Goal: Task Accomplishment & Management: Manage account settings

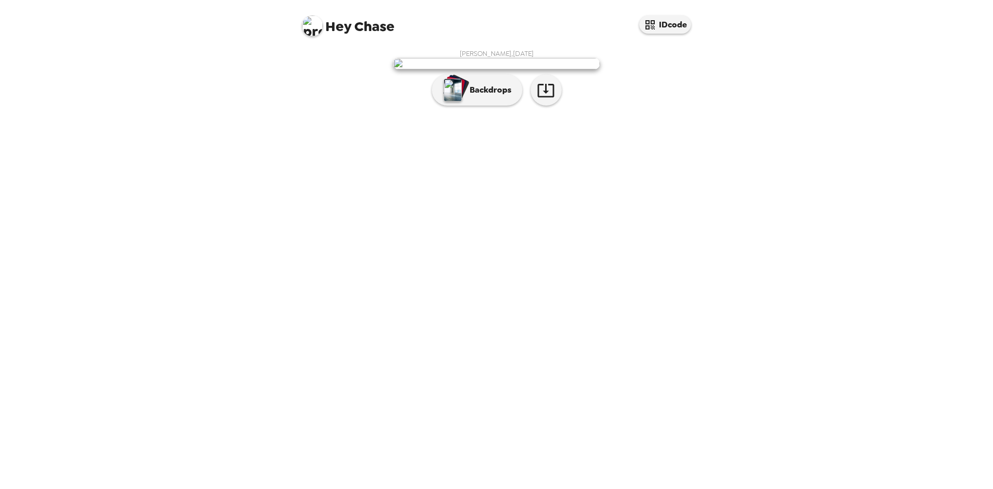
click at [317, 26] on img at bounding box center [312, 26] width 21 height 21
drag, startPoint x: 718, startPoint y: 200, endPoint x: 763, endPoint y: 141, distance: 73.9
click at [718, 200] on div at bounding box center [496, 244] width 993 height 489
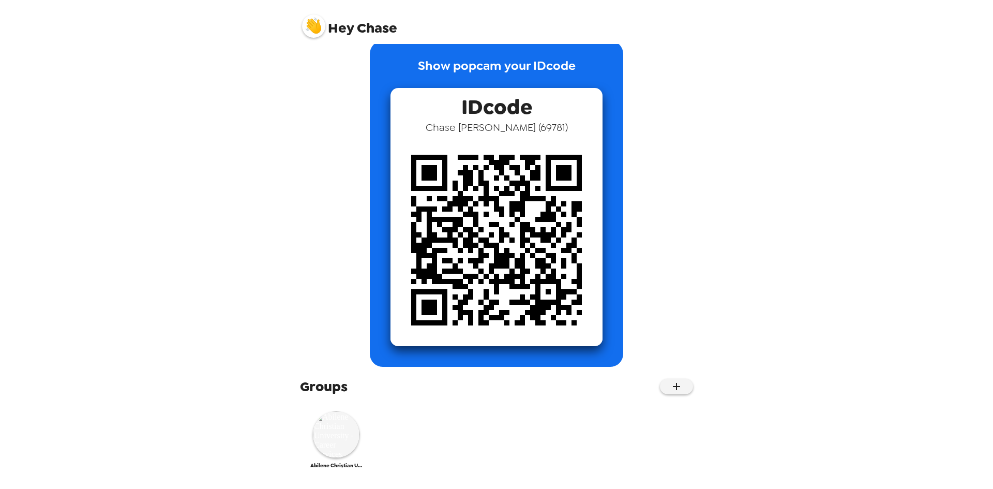
scroll to position [19, 0]
click at [327, 438] on img at bounding box center [336, 434] width 47 height 47
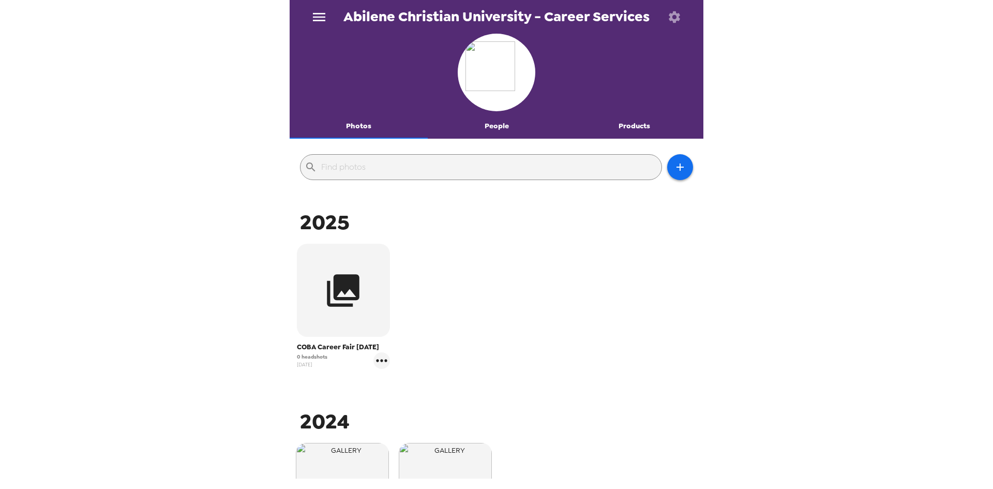
click at [506, 112] on div at bounding box center [497, 74] width 414 height 80
click at [501, 130] on button "People" at bounding box center [497, 126] width 138 height 25
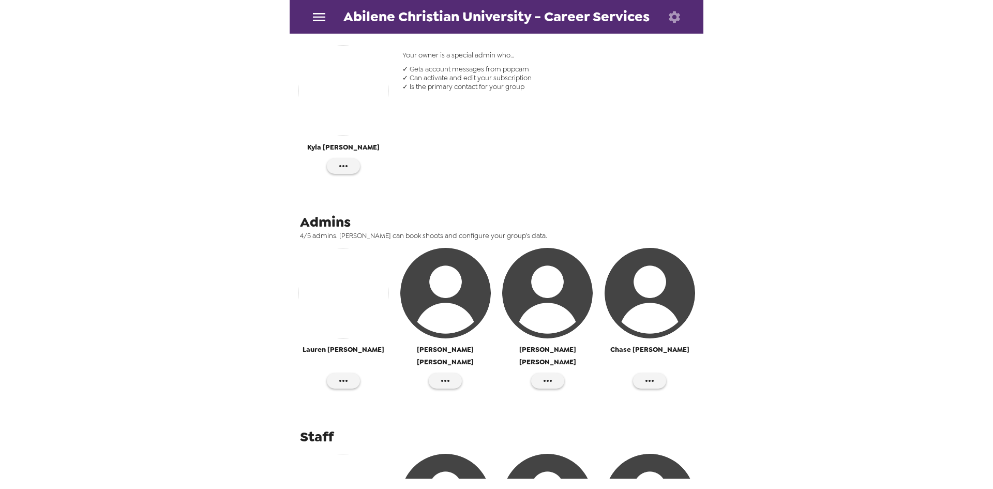
scroll to position [191, 0]
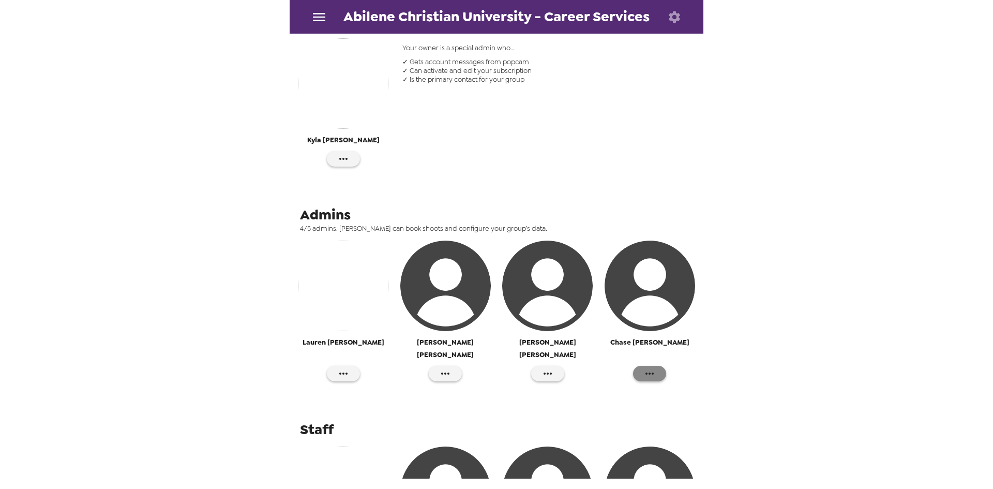
click at [649, 367] on icon "button" at bounding box center [649, 373] width 12 height 12
click at [797, 314] on div at bounding box center [496, 244] width 993 height 489
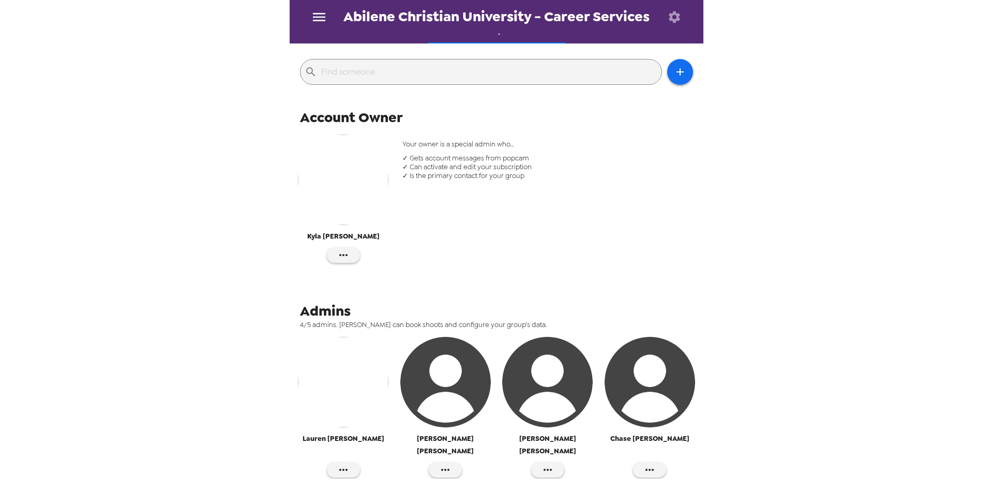
scroll to position [0, 0]
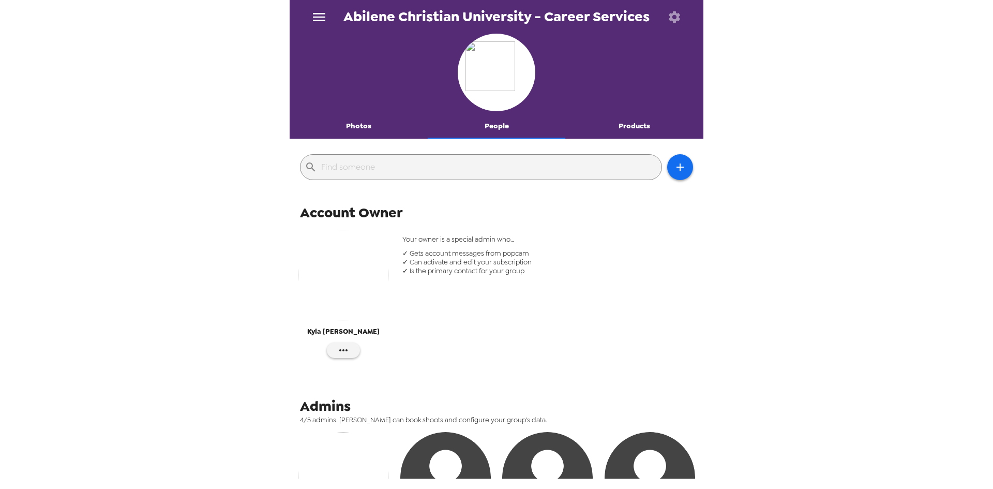
click at [377, 126] on button "Photos" at bounding box center [359, 126] width 138 height 25
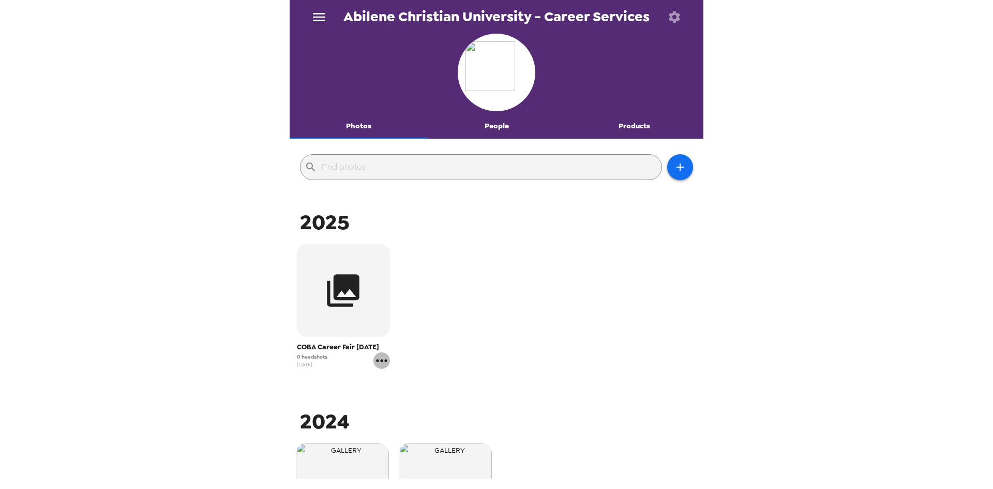
click at [387, 358] on icon "gallery menu" at bounding box center [381, 360] width 17 height 17
click at [417, 380] on span "Edit Shoot" at bounding box center [443, 382] width 86 height 12
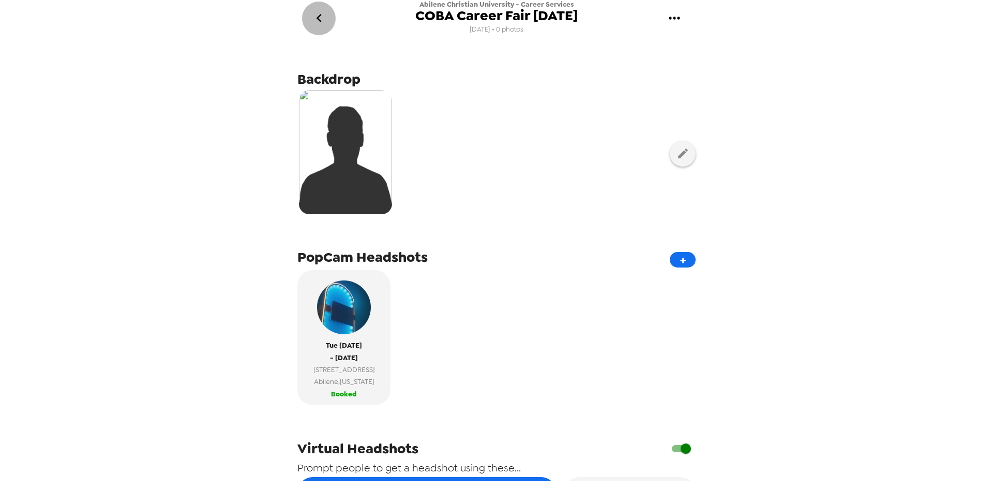
click at [324, 15] on icon "go back" at bounding box center [319, 18] width 17 height 17
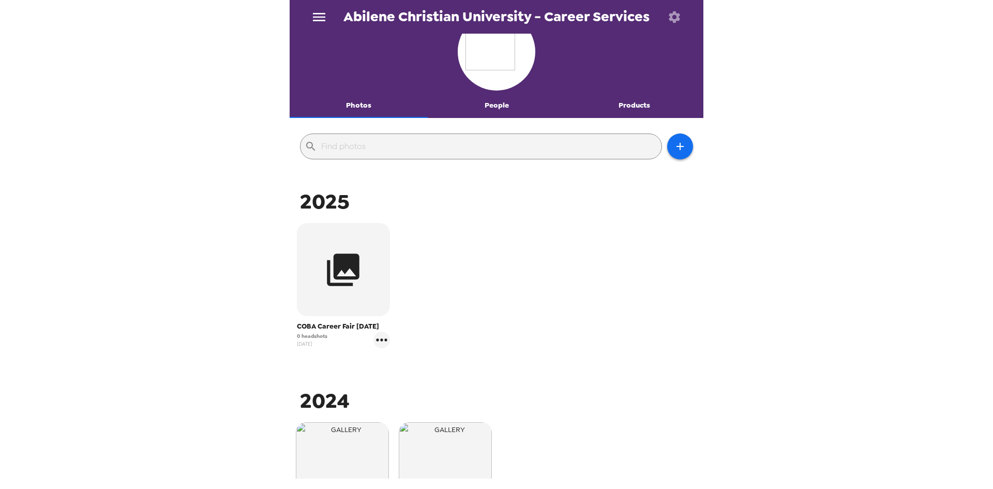
scroll to position [32, 0]
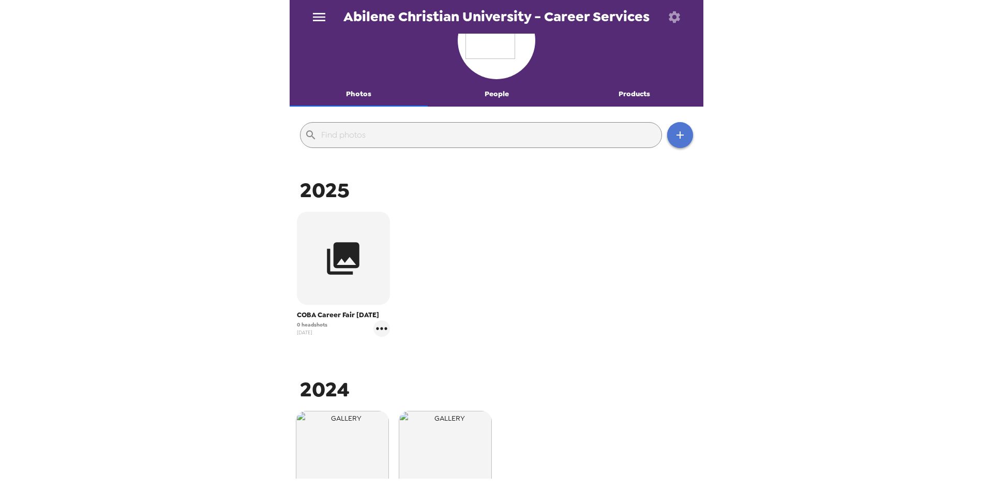
click at [684, 140] on icon "button" at bounding box center [680, 135] width 12 height 12
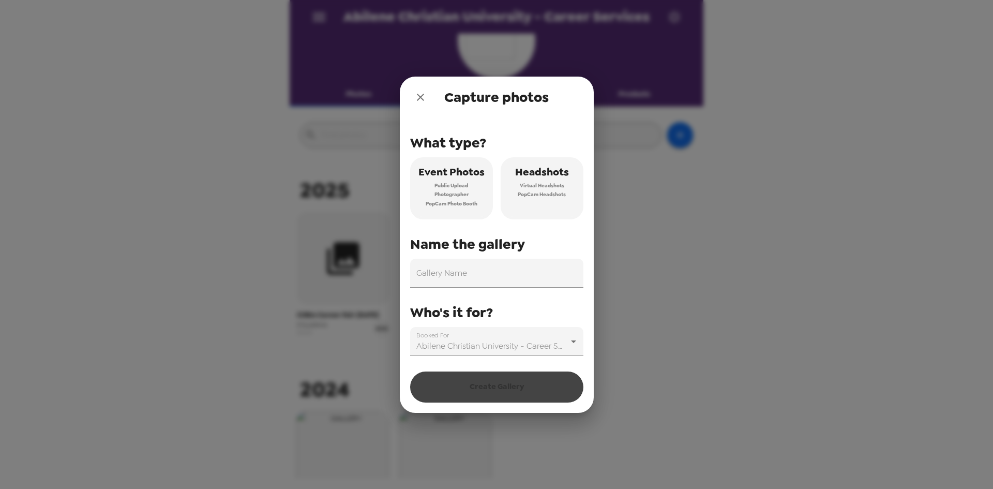
click at [414, 98] on icon "close" at bounding box center [420, 97] width 12 height 12
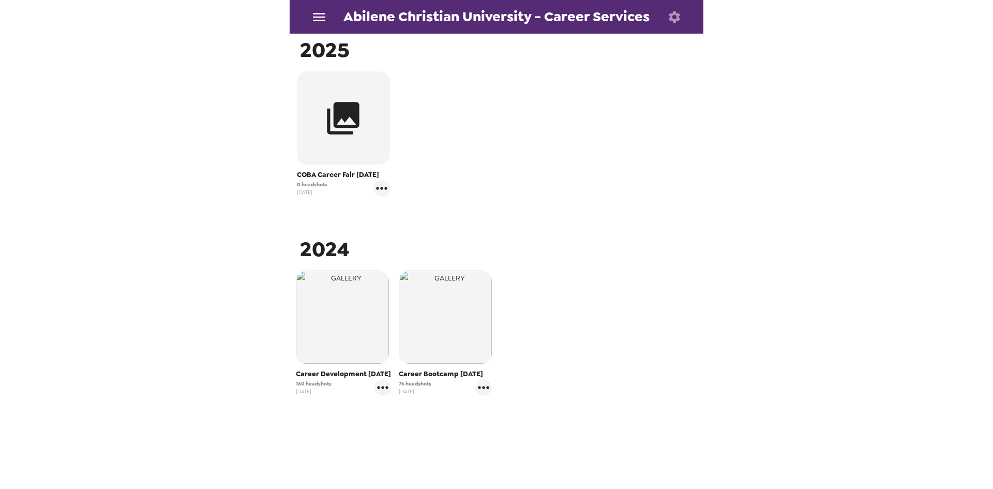
scroll to position [0, 0]
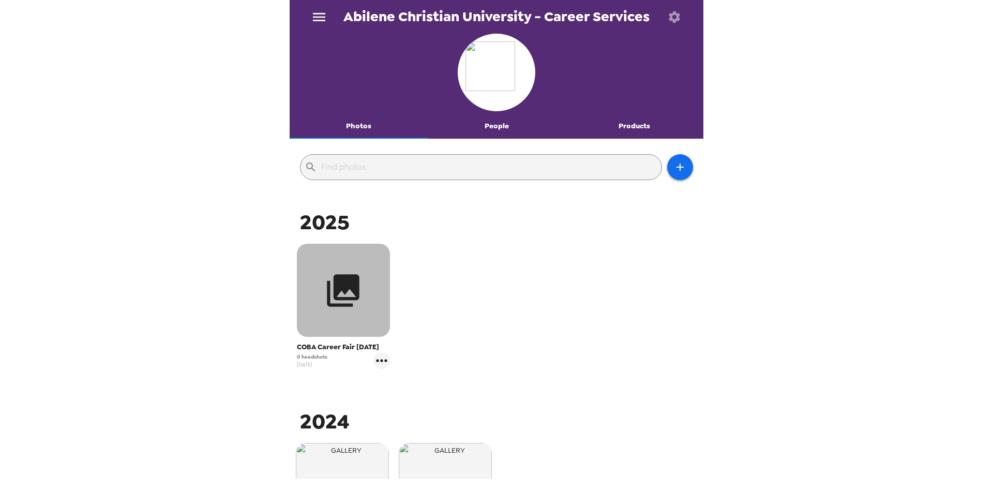
click at [361, 328] on button "button" at bounding box center [343, 290] width 93 height 93
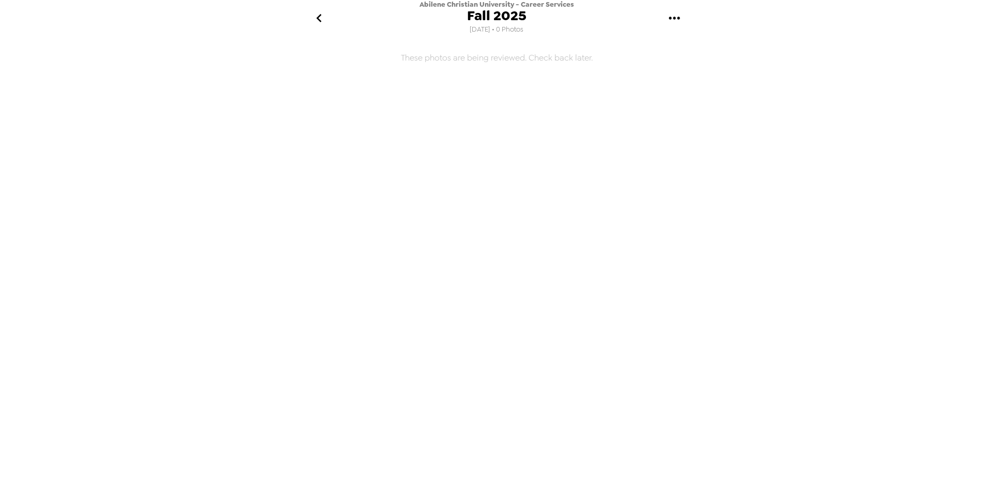
click at [327, 15] on icon "go back" at bounding box center [319, 18] width 17 height 17
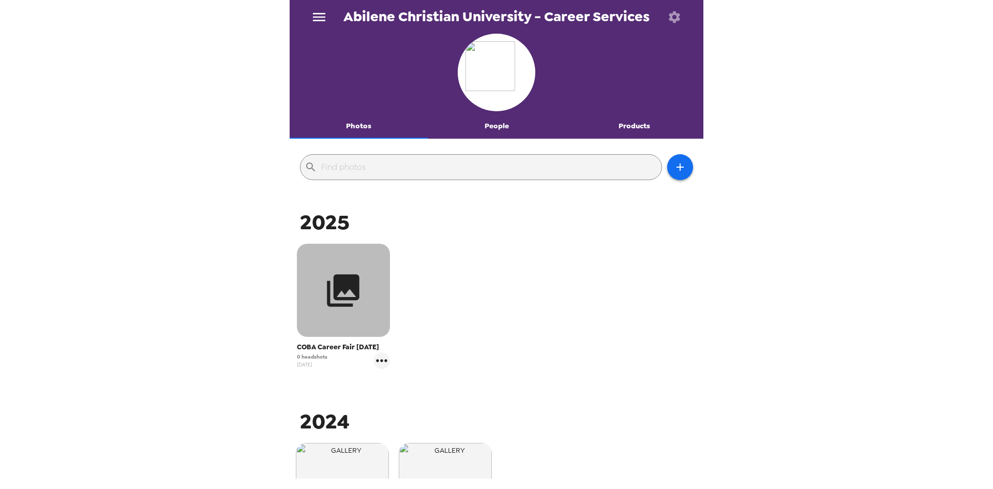
click at [357, 316] on button "button" at bounding box center [343, 290] width 93 height 93
click at [357, 316] on body "Abilene Christian University - Career Services Photos People Products ​ 2025 CO…" at bounding box center [496, 244] width 993 height 489
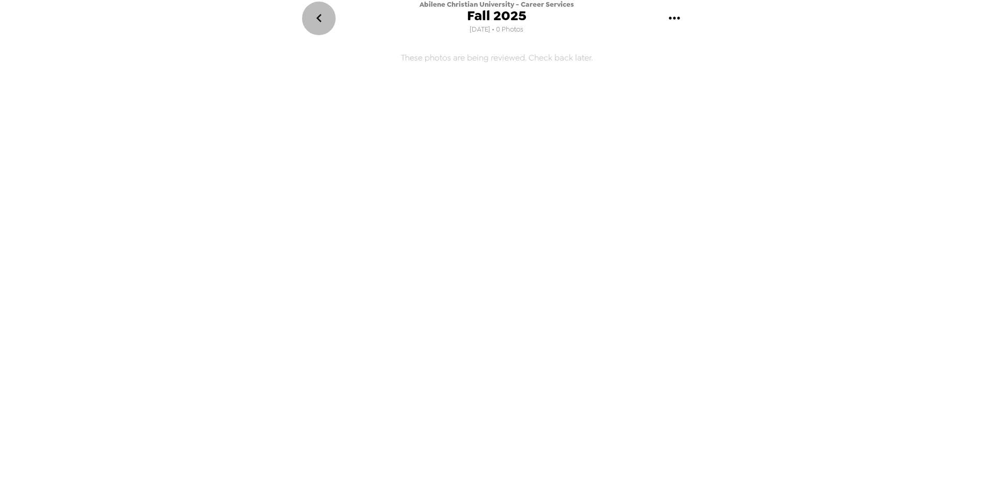
click at [333, 14] on button "go back" at bounding box center [319, 19] width 34 height 34
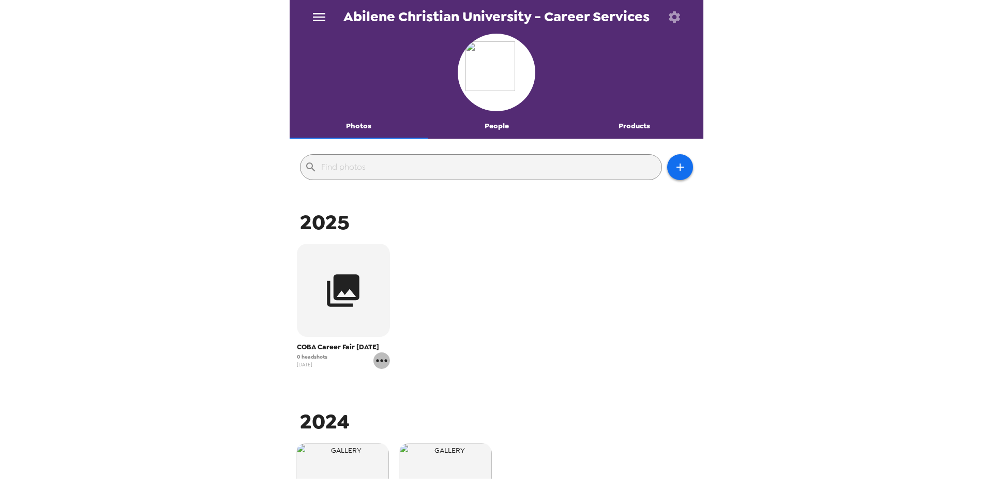
click at [387, 362] on icon "gallery menu" at bounding box center [381, 360] width 17 height 17
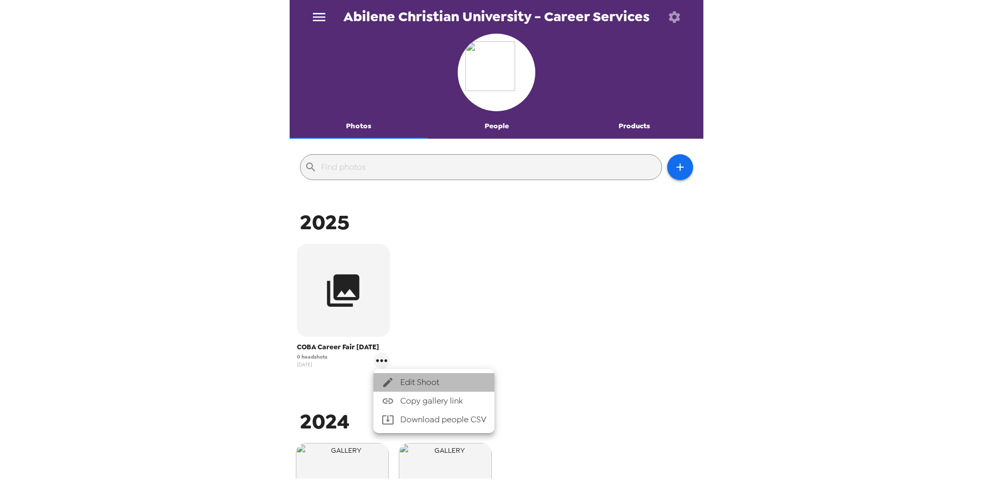
click at [395, 373] on li "Edit Shoot" at bounding box center [433, 382] width 121 height 19
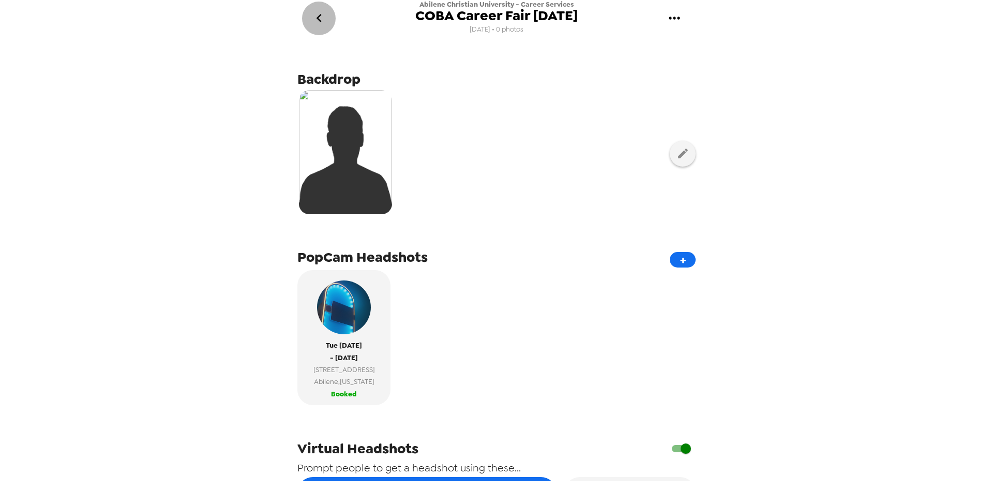
click at [321, 24] on icon "go back" at bounding box center [319, 18] width 17 height 17
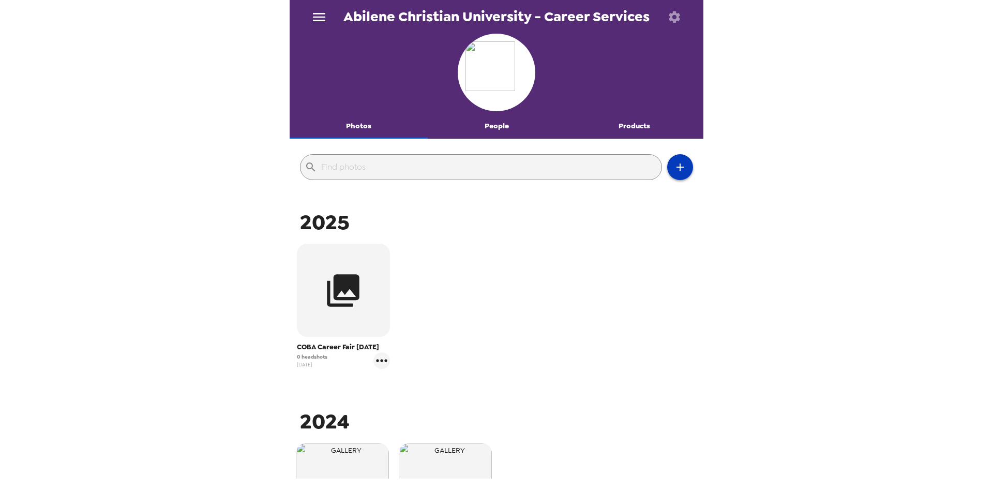
click at [684, 177] on button "button" at bounding box center [680, 167] width 26 height 26
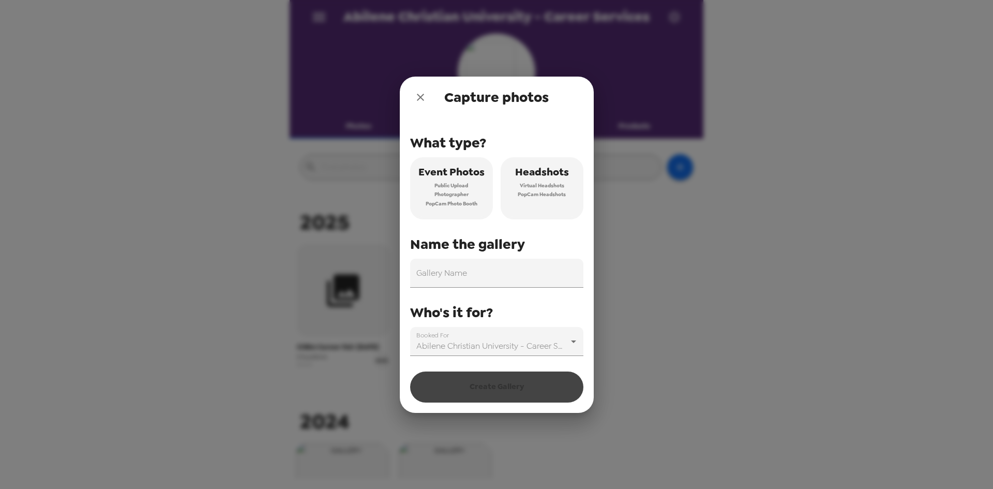
click at [544, 188] on span "Virtual Headshots" at bounding box center [542, 185] width 44 height 9
click at [461, 275] on input "Gallery Name" at bounding box center [496, 273] width 173 height 29
click at [417, 96] on icon "close" at bounding box center [420, 97] width 12 height 12
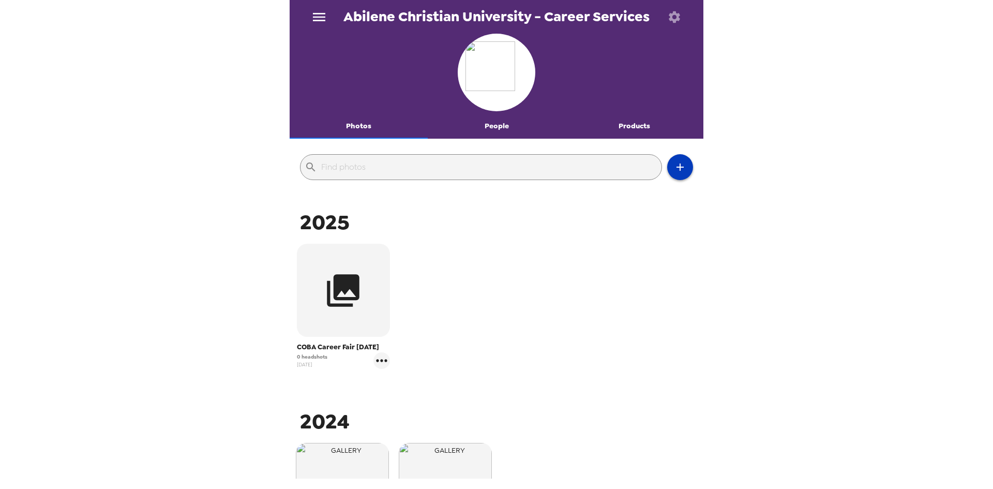
click at [675, 171] on icon "button" at bounding box center [680, 167] width 12 height 12
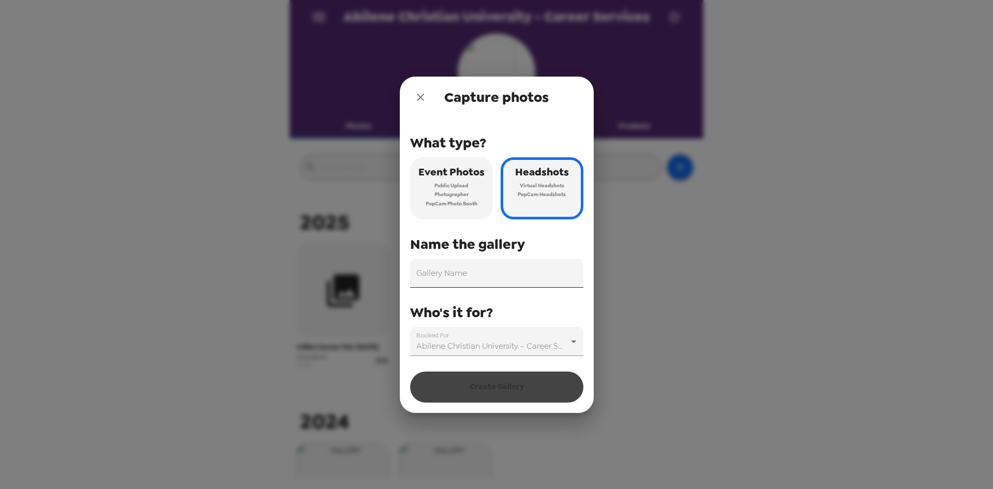
click at [472, 265] on input "Gallery Name" at bounding box center [496, 273] width 173 height 29
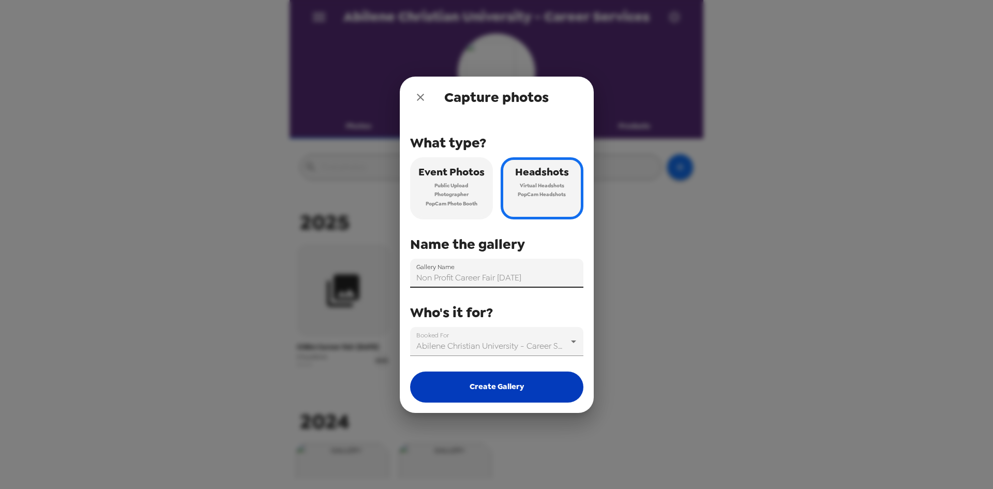
type input "Non Profit Career Fair 11/12/2025"
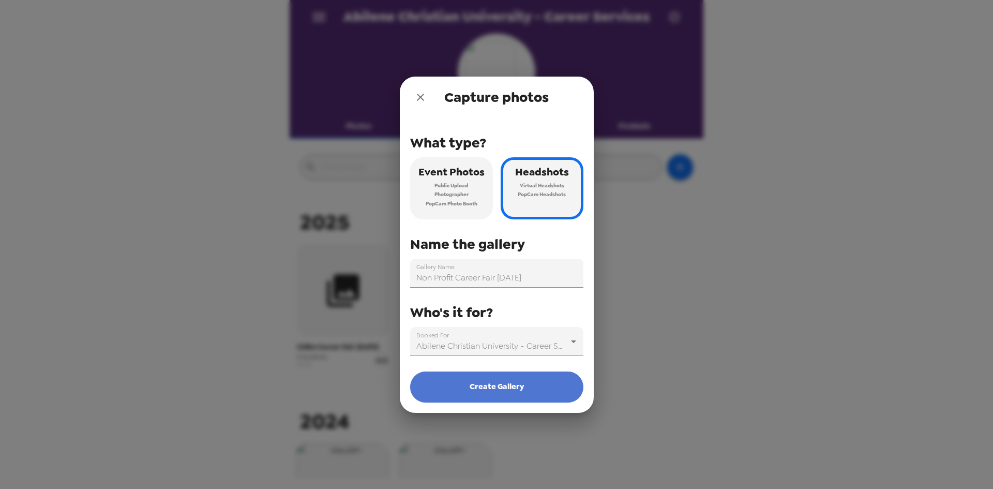
click at [524, 382] on button "Create Gallery" at bounding box center [496, 386] width 173 height 31
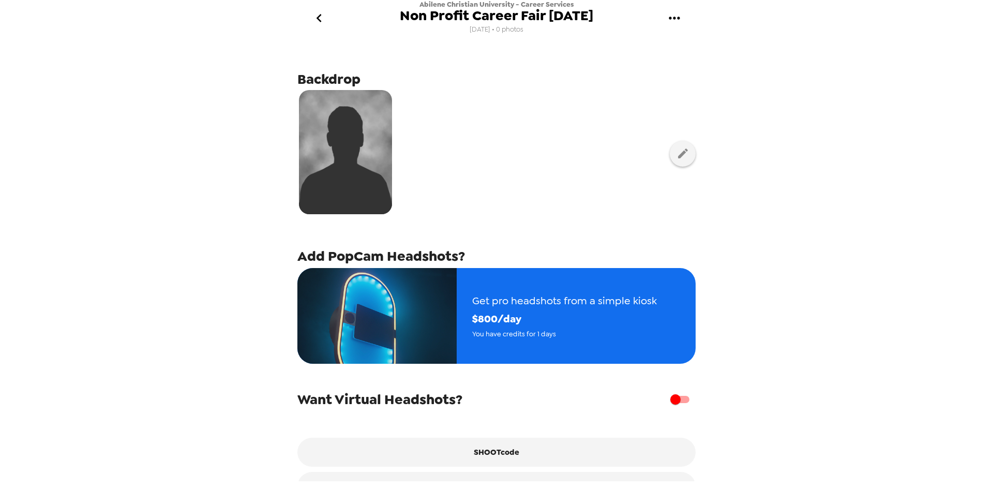
click at [327, 22] on icon "go back" at bounding box center [319, 18] width 17 height 17
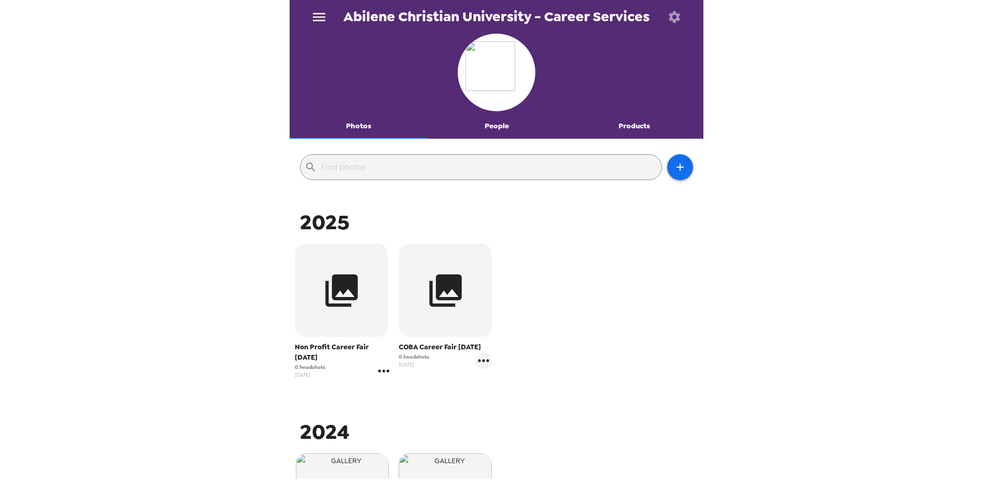
click at [385, 373] on icon "gallery menu" at bounding box center [384, 371] width 17 height 17
click at [403, 399] on li "Edit Shoot" at bounding box center [436, 392] width 121 height 19
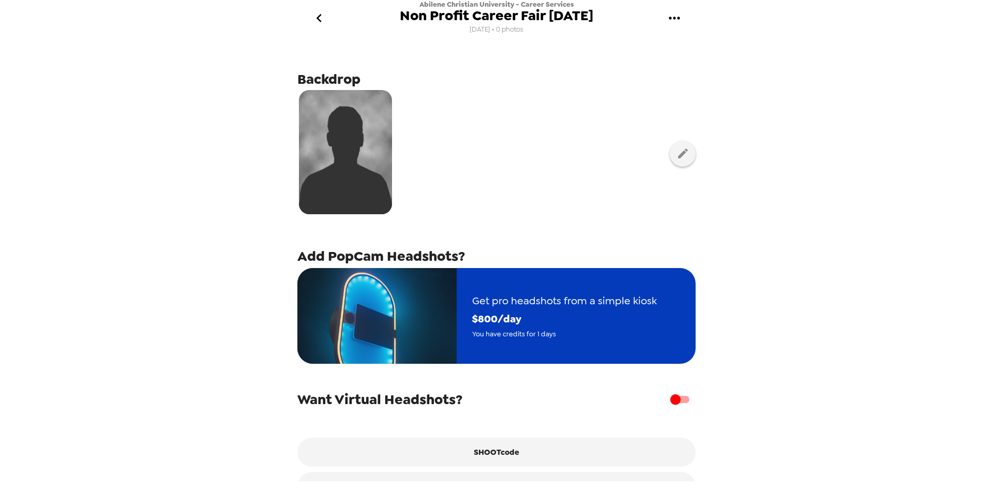
click at [554, 324] on span "$ 800 /day" at bounding box center [564, 319] width 185 height 18
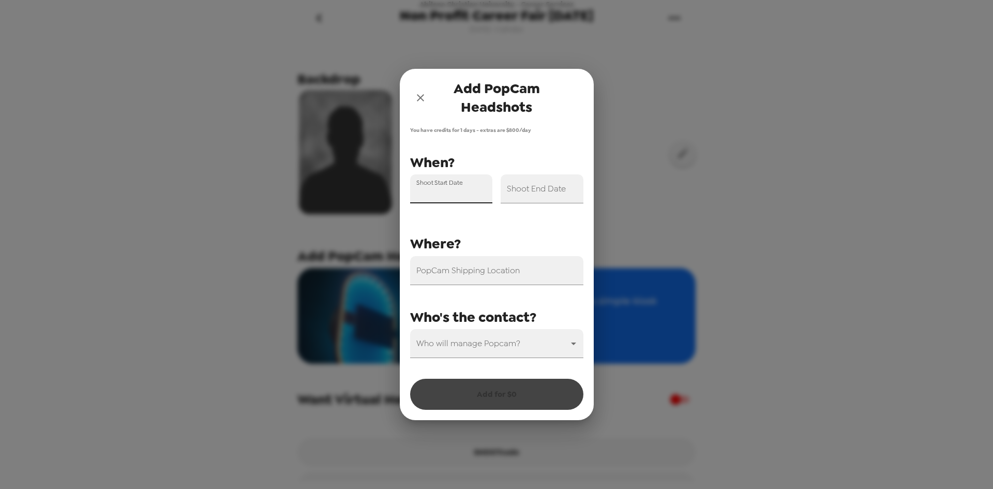
click at [466, 188] on div "Shoot Start Date" at bounding box center [451, 188] width 83 height 29
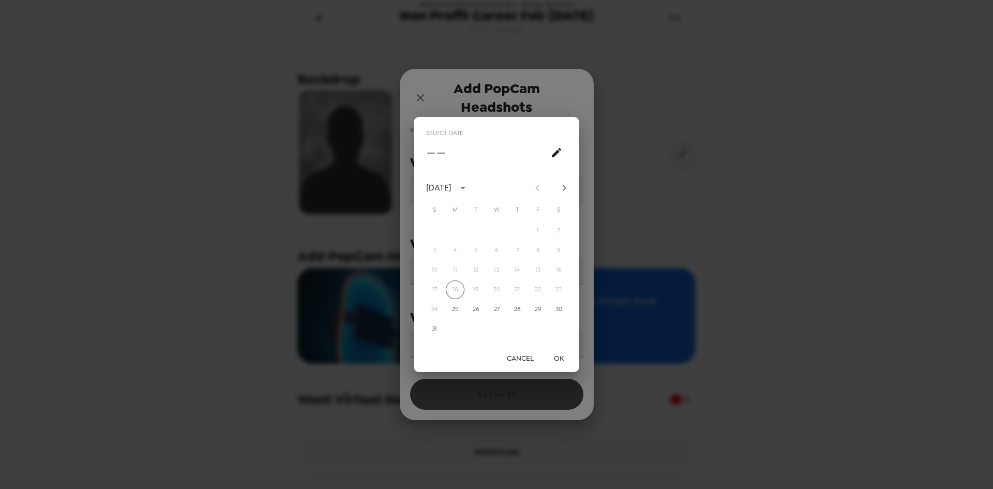
click at [564, 187] on icon "Next month" at bounding box center [565, 188] width 4 height 6
click at [564, 188] on icon "Next month" at bounding box center [564, 188] width 12 height 12
click at [498, 269] on button "12" at bounding box center [496, 270] width 19 height 19
type input "11/12/2025"
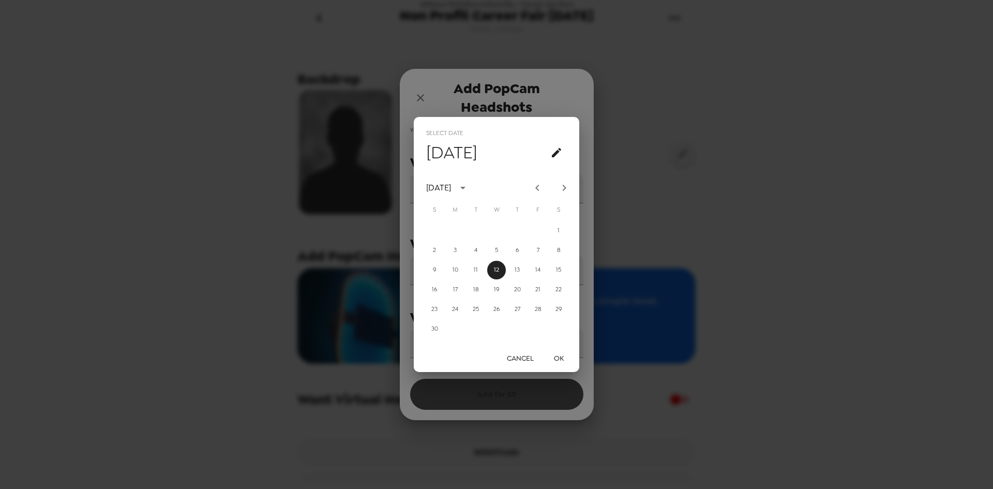
click at [565, 355] on button "OK" at bounding box center [558, 358] width 33 height 19
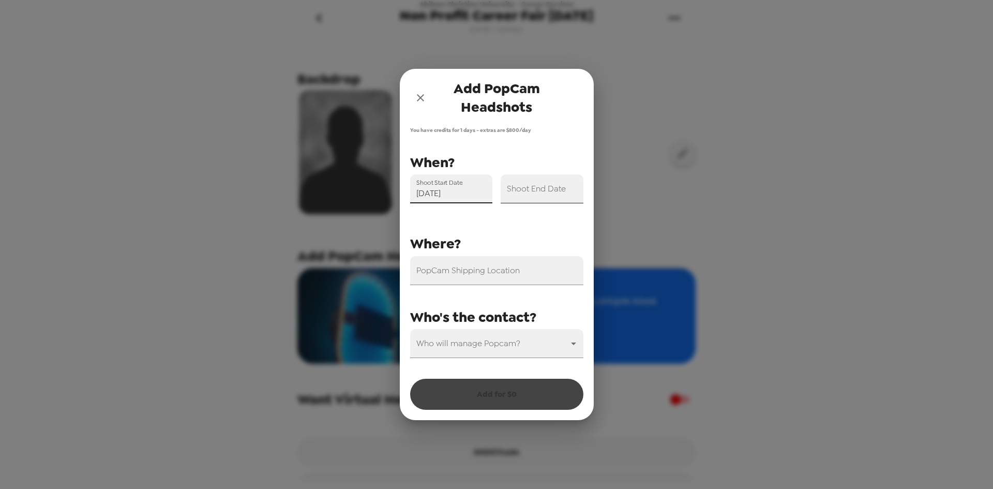
click at [530, 198] on input "Shoot End Date" at bounding box center [542, 188] width 83 height 29
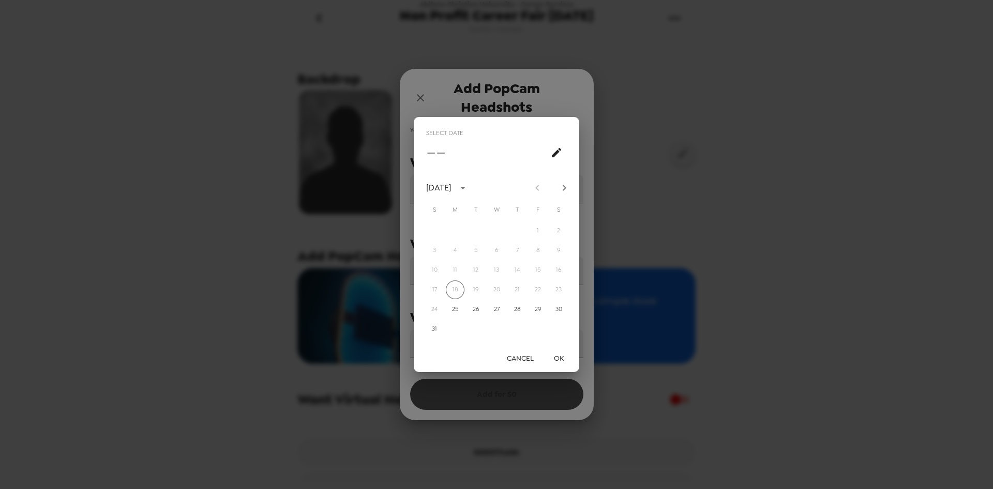
click at [564, 194] on button "Next month" at bounding box center [565, 188] width 18 height 18
click at [493, 268] on button "12" at bounding box center [496, 270] width 19 height 19
type input "11/12/2025"
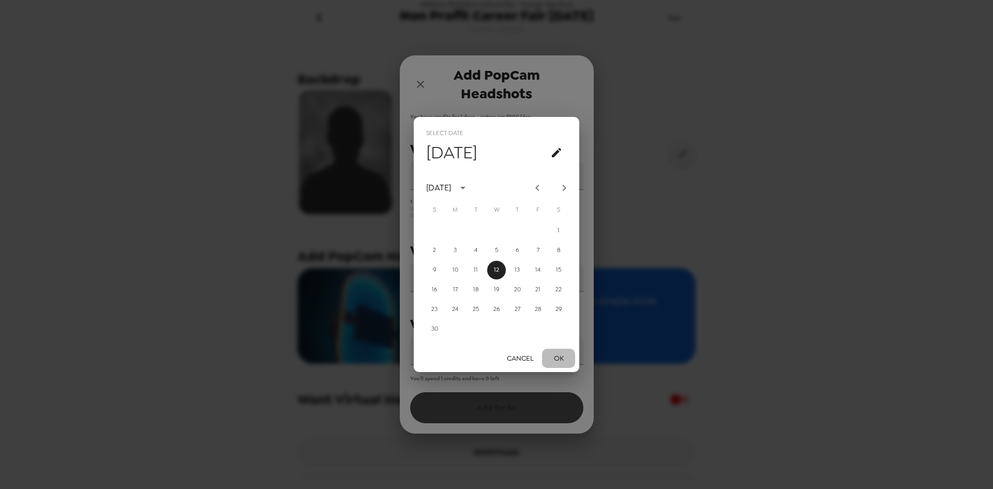
click at [559, 357] on button "OK" at bounding box center [558, 358] width 33 height 19
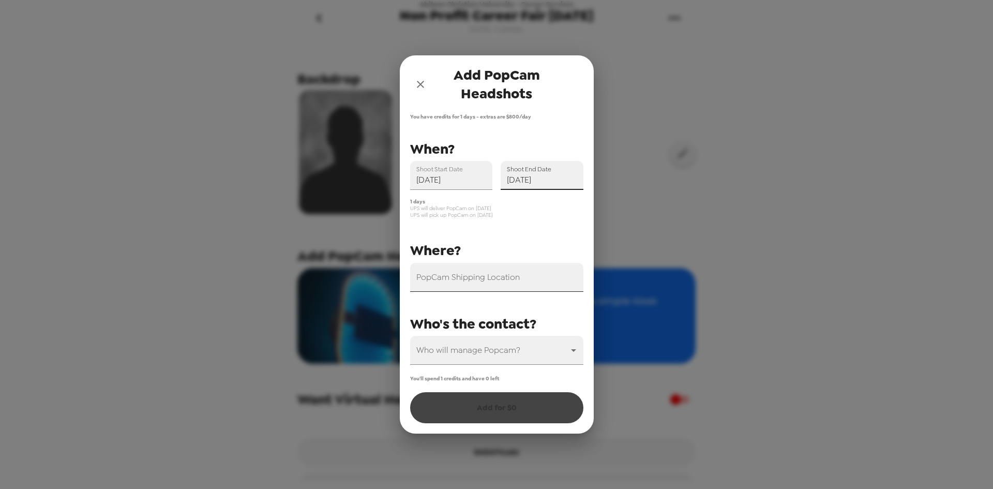
click at [476, 276] on div "PopCam Shipping Location" at bounding box center [496, 277] width 173 height 29
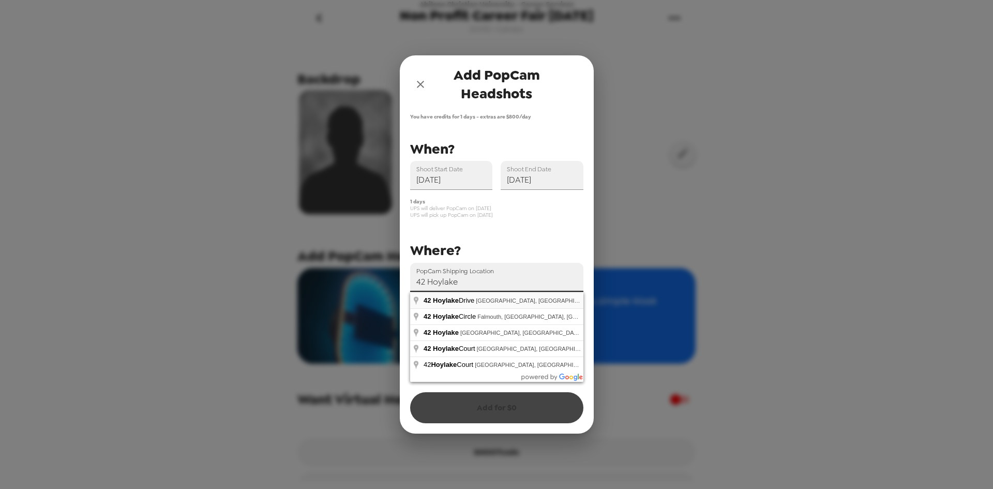
type input "42 Hoylake Drive, Abilene, TX, USA"
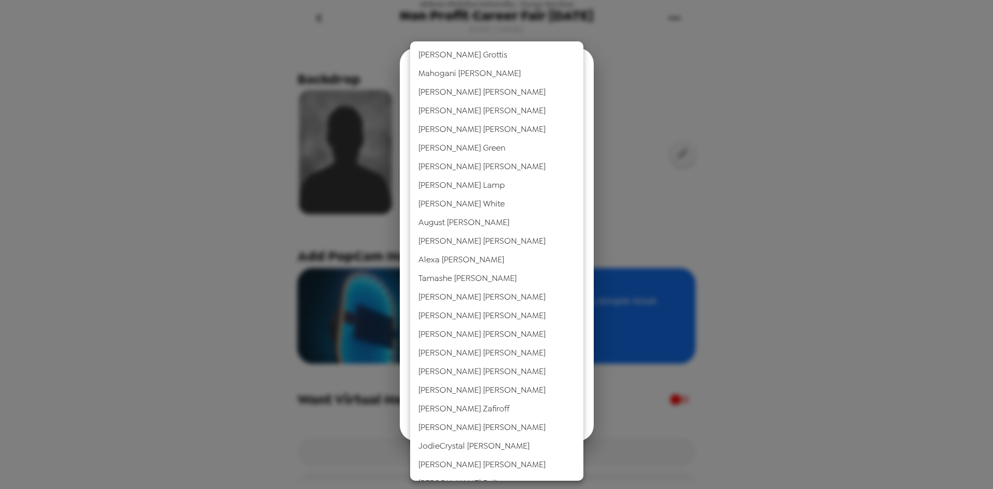
click at [505, 354] on body "Abilene Christian University - Career Services Non Profit Career Fair 11/12/202…" at bounding box center [496, 244] width 993 height 489
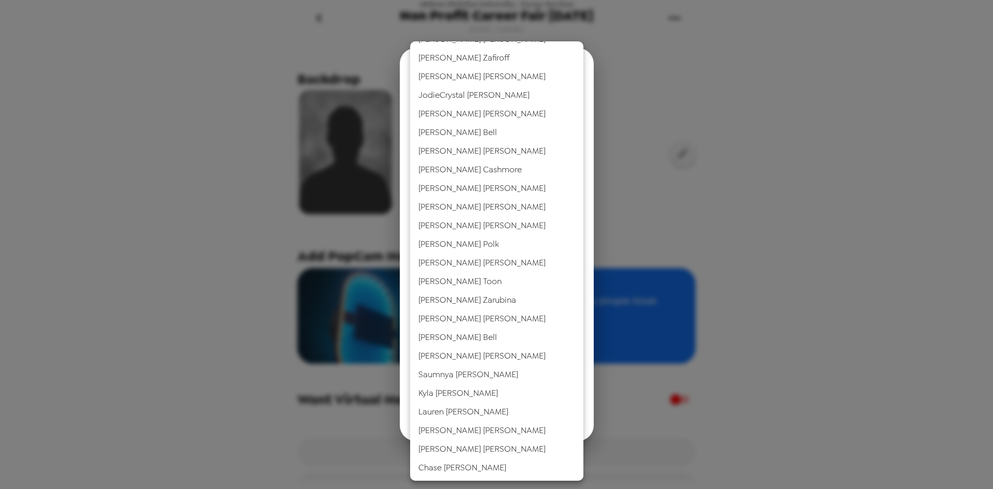
scroll to position [351, 0]
click at [452, 399] on li "Kyla Karleskint" at bounding box center [496, 392] width 173 height 19
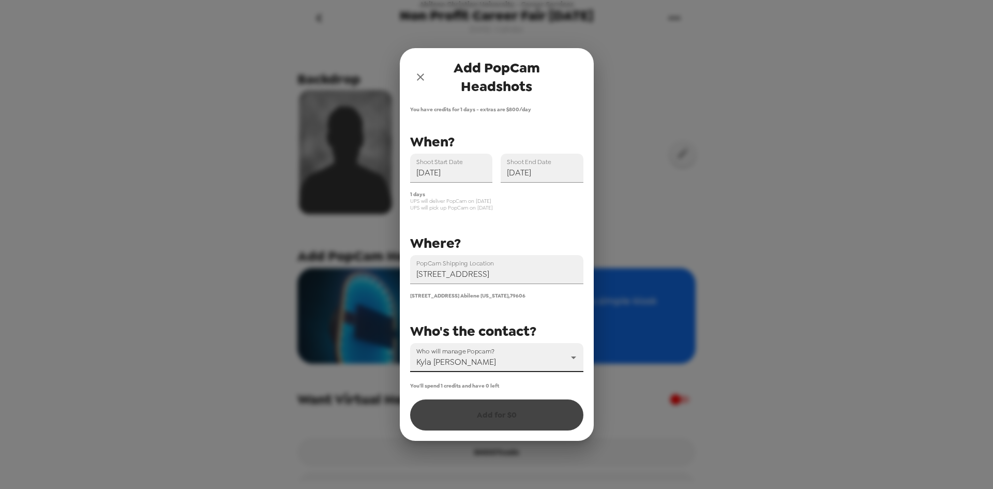
click at [489, 364] on body "Abilene Christian University - Career Services Non Profit Career Fair 11/12/202…" at bounding box center [496, 244] width 993 height 489
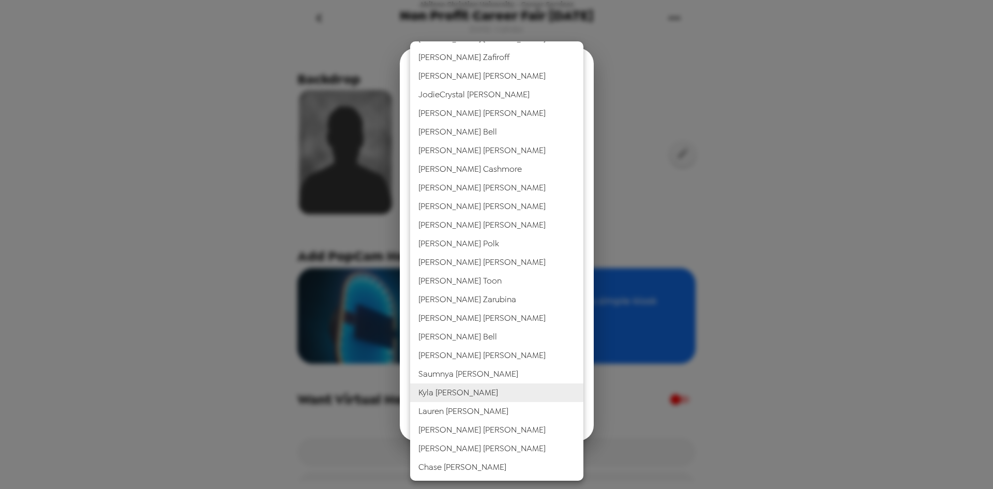
click at [491, 463] on li "Chase Adair" at bounding box center [496, 467] width 173 height 19
type input "69781"
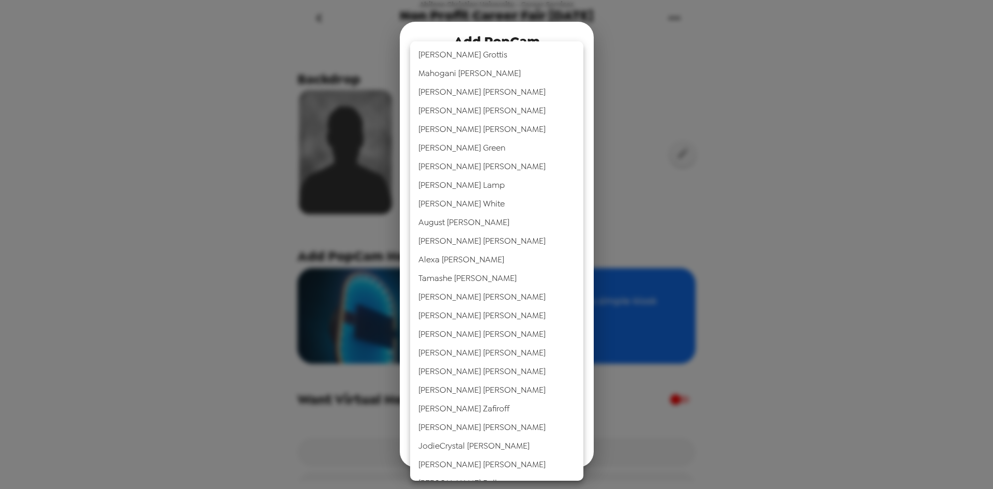
click at [491, 343] on body "Abilene Christian University - Career Services Non Profit Career Fair 11/12/202…" at bounding box center [496, 244] width 993 height 489
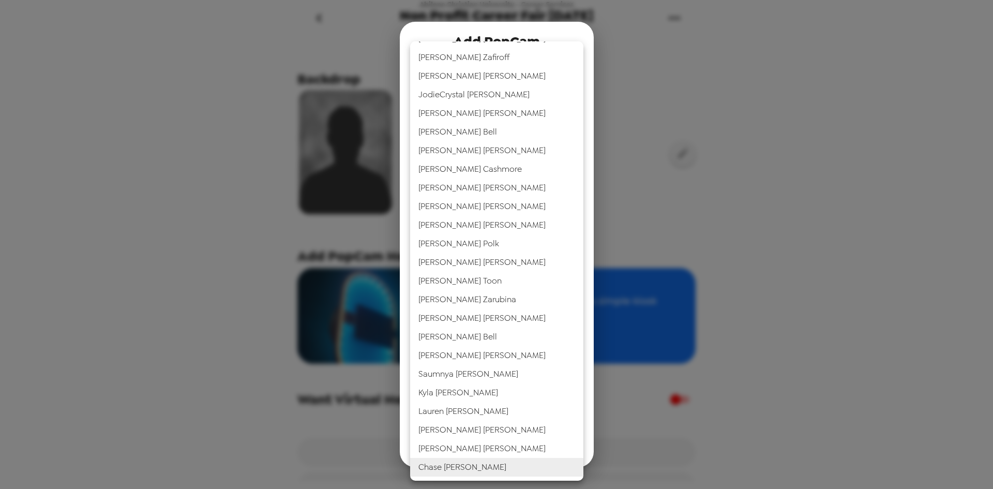
click at [710, 434] on div at bounding box center [496, 244] width 993 height 489
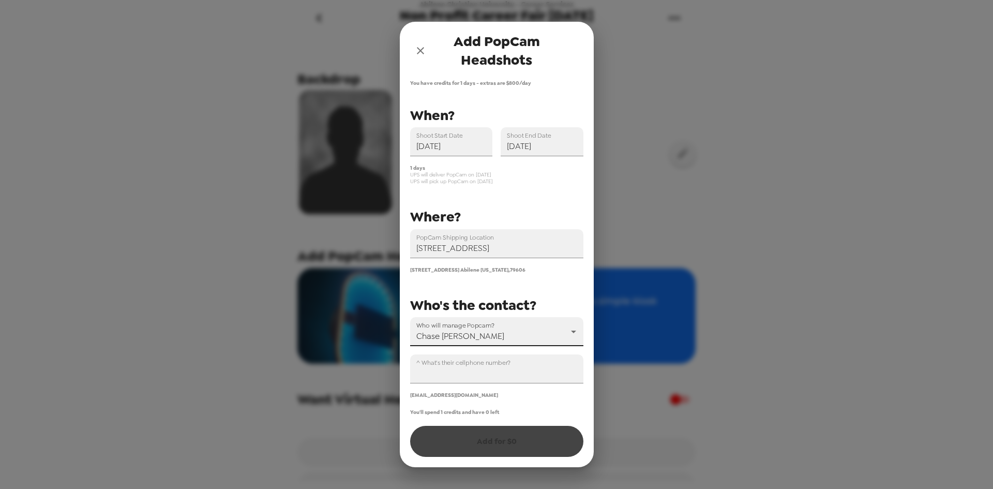
click at [472, 337] on body "Abilene Christian University - Career Services Non Profit Career Fair 11/12/202…" at bounding box center [496, 244] width 993 height 489
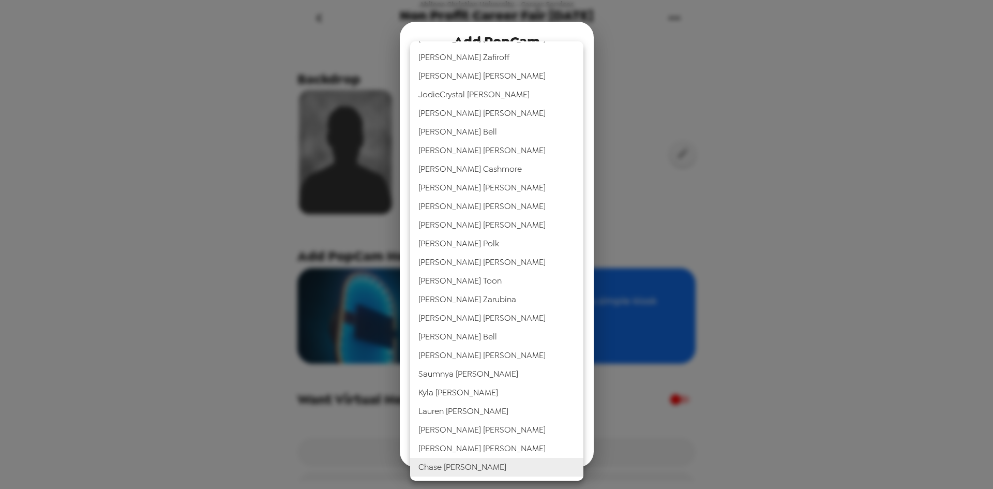
click at [722, 442] on div at bounding box center [496, 244] width 993 height 489
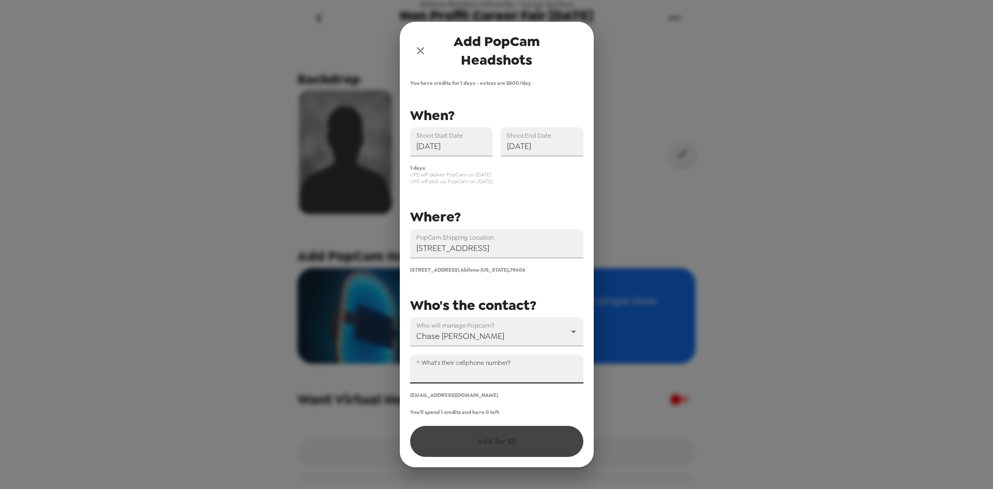
click at [473, 382] on input "^ What's their cellphone number?" at bounding box center [496, 368] width 173 height 29
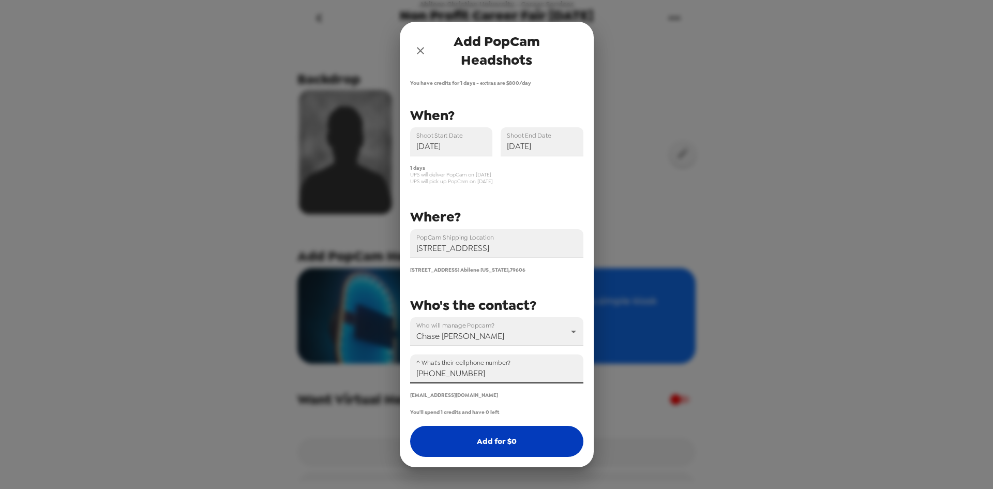
type input "+1 (334) 549-6743"
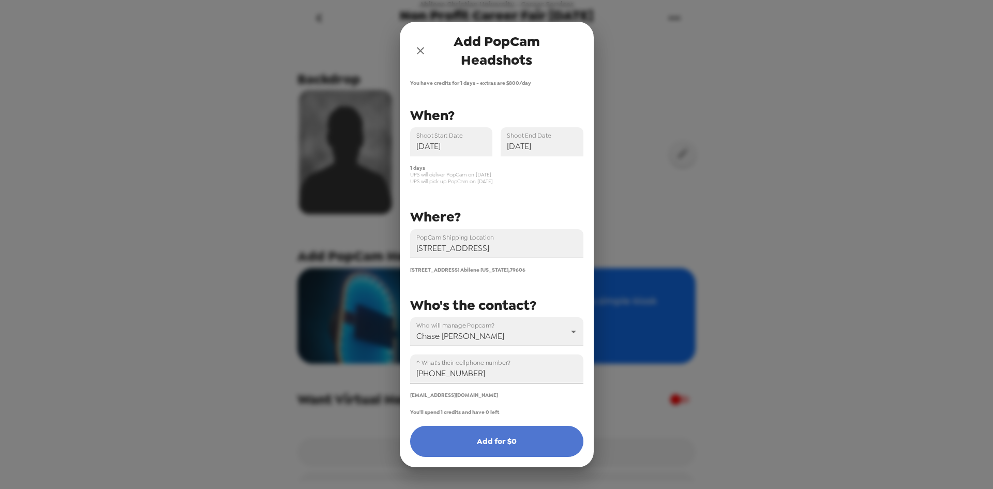
click at [511, 438] on button "Add for $ 0" at bounding box center [496, 441] width 173 height 31
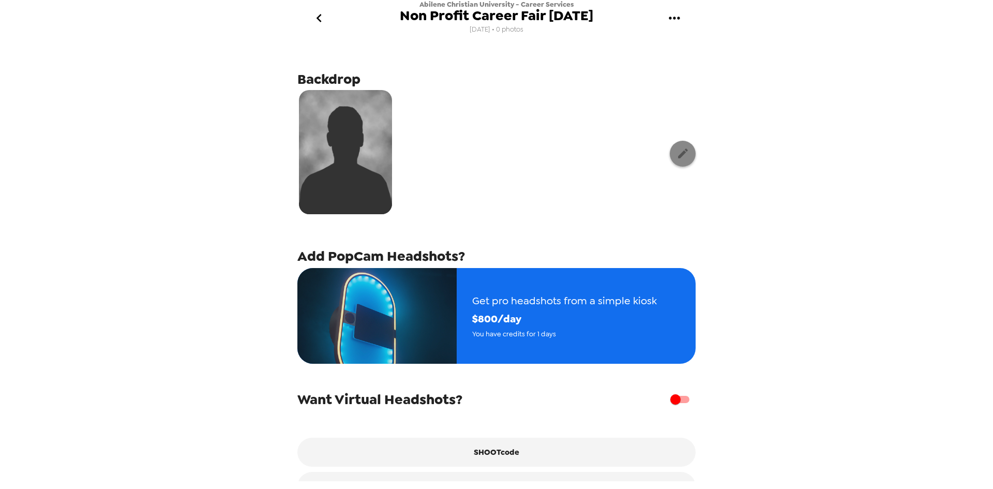
click at [687, 153] on icon "button" at bounding box center [683, 153] width 13 height 13
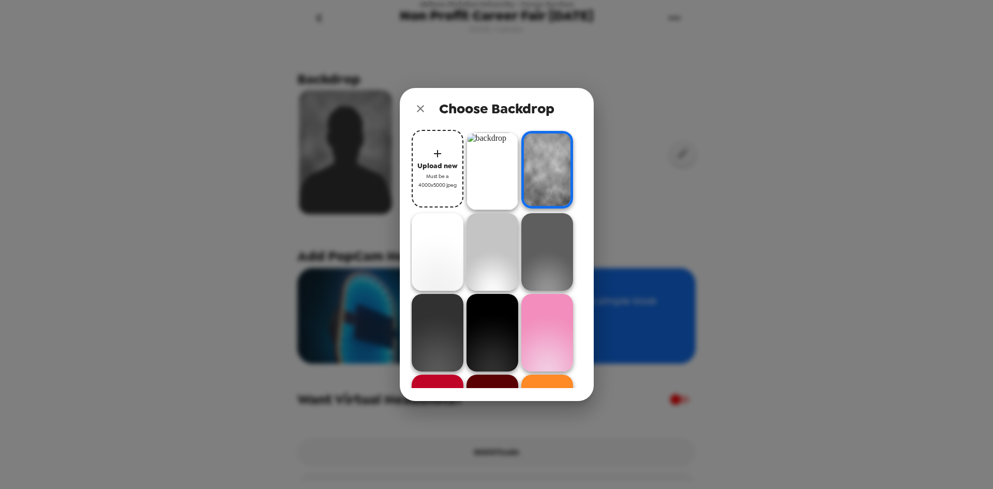
click at [476, 191] on img at bounding box center [493, 171] width 52 height 78
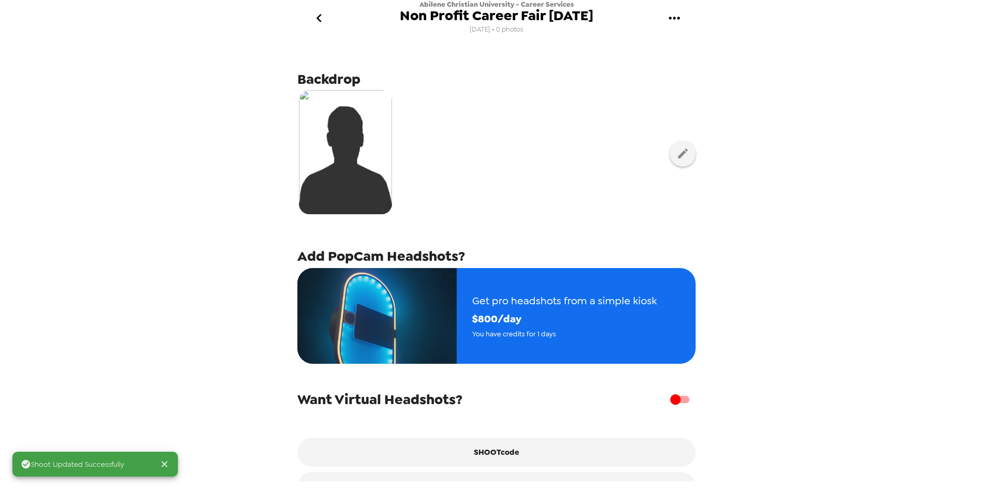
click at [900, 192] on div "Shoot Updated Successfully Abilene Christian University - Career Services Non P…" at bounding box center [496, 244] width 993 height 489
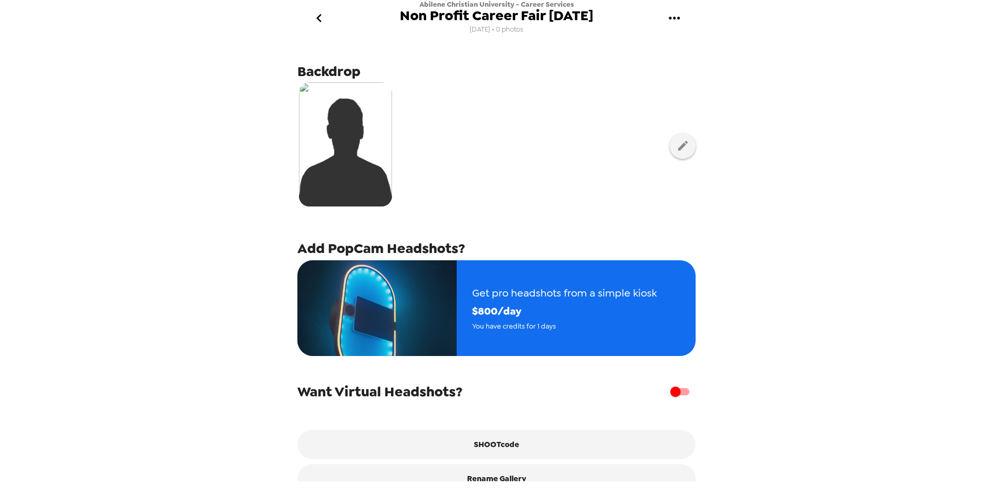
scroll to position [27, 0]
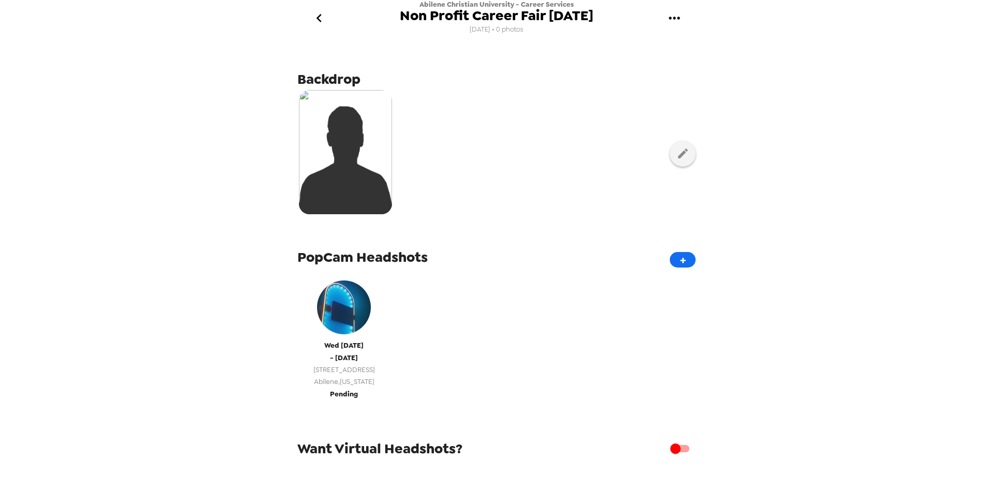
click at [368, 338] on div "Wed 11/12/25 - Wed 11/12/25 42 Hoylake Dr Abilene , Texas" at bounding box center [344, 331] width 83 height 112
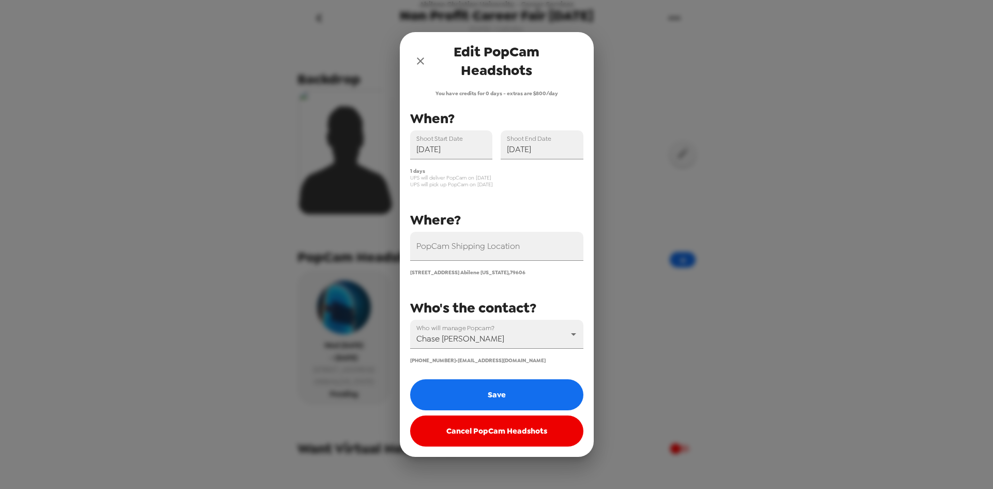
click at [460, 140] on label "Shoot Start Date" at bounding box center [439, 138] width 46 height 9
click at [460, 140] on input "11/12/2025" at bounding box center [451, 144] width 83 height 29
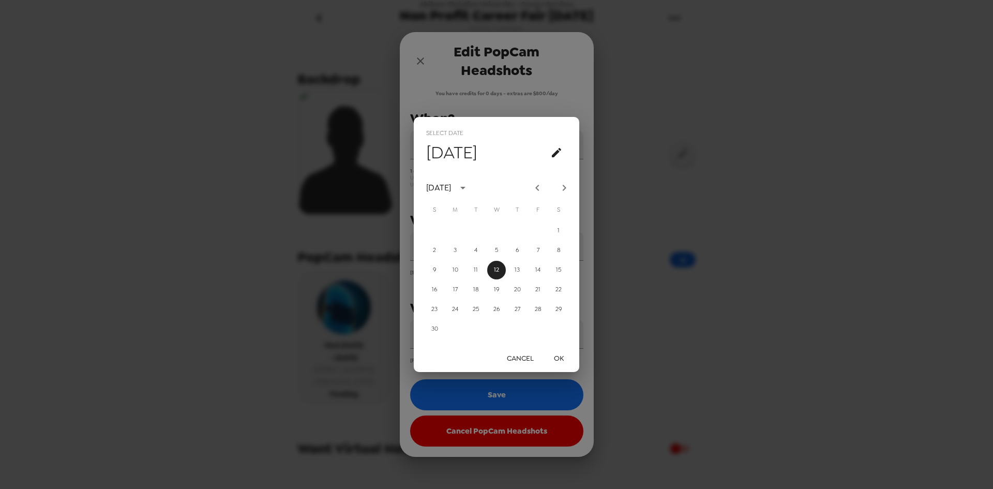
click at [613, 151] on div "Select date Wed, Nov 12 November 2025 S M T W T F S 1 2 3 4 5 6 7 8 9 10 11 12 …" at bounding box center [496, 244] width 993 height 489
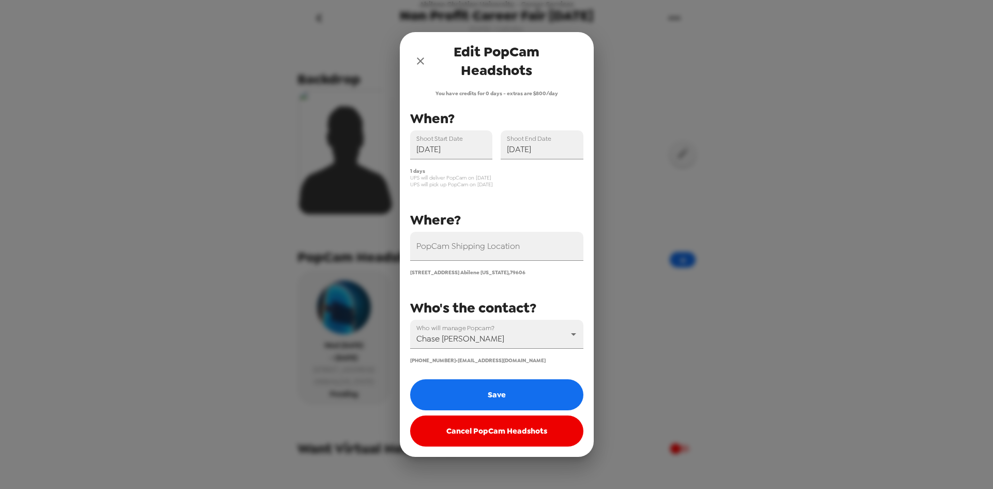
click at [415, 62] on icon "close" at bounding box center [420, 61] width 12 height 12
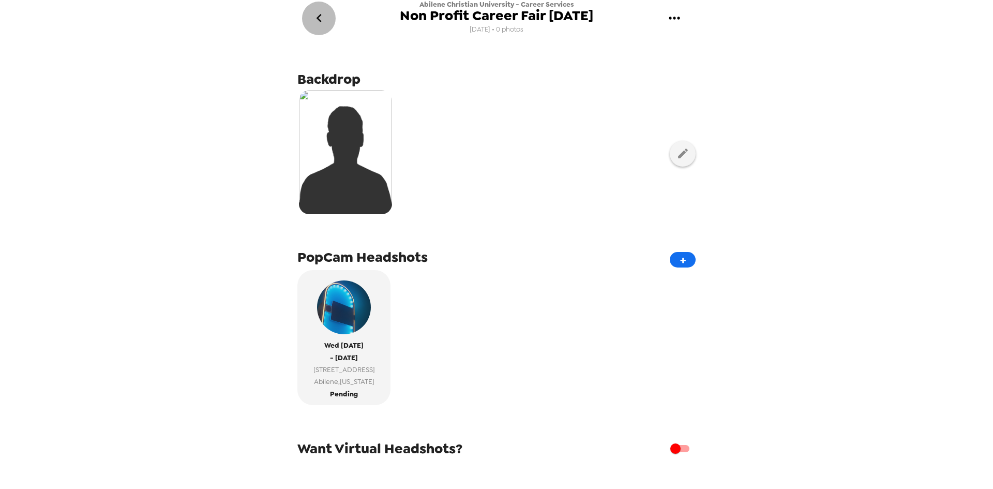
click at [328, 22] on button "go back" at bounding box center [319, 19] width 34 height 34
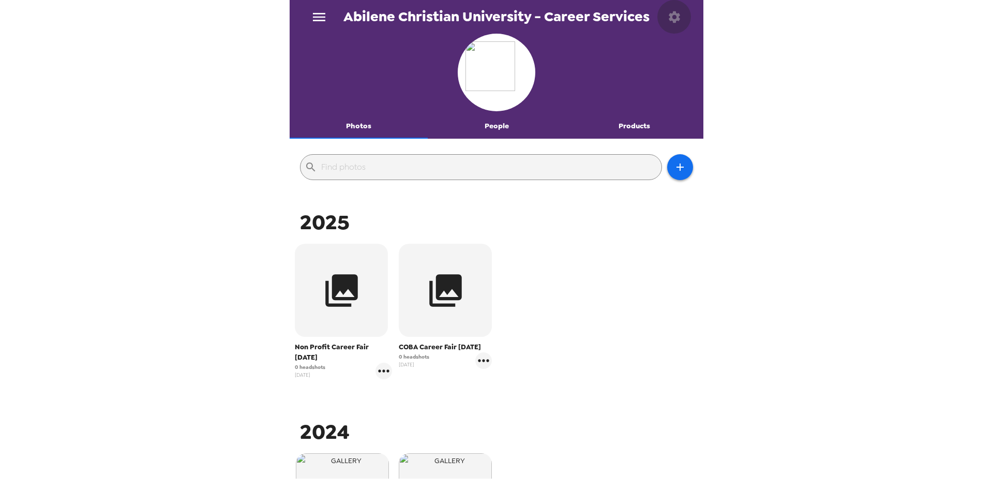
click at [683, 18] on button "button" at bounding box center [674, 17] width 34 height 34
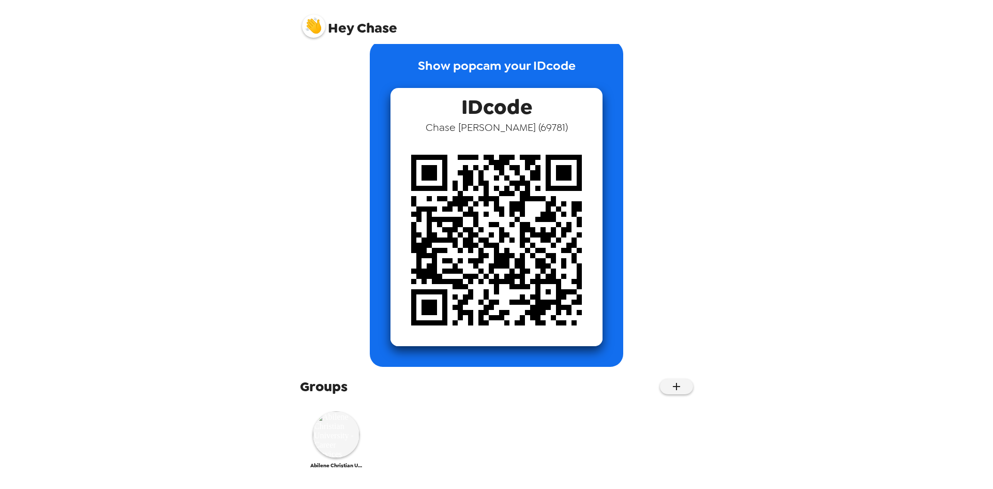
scroll to position [19, 0]
click at [329, 440] on img at bounding box center [336, 434] width 47 height 47
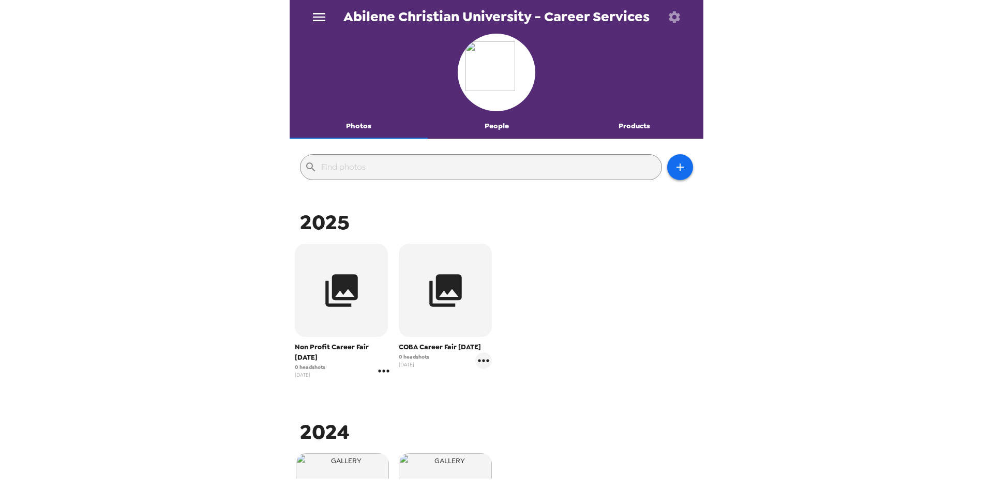
click at [383, 372] on icon "gallery menu" at bounding box center [384, 371] width 17 height 17
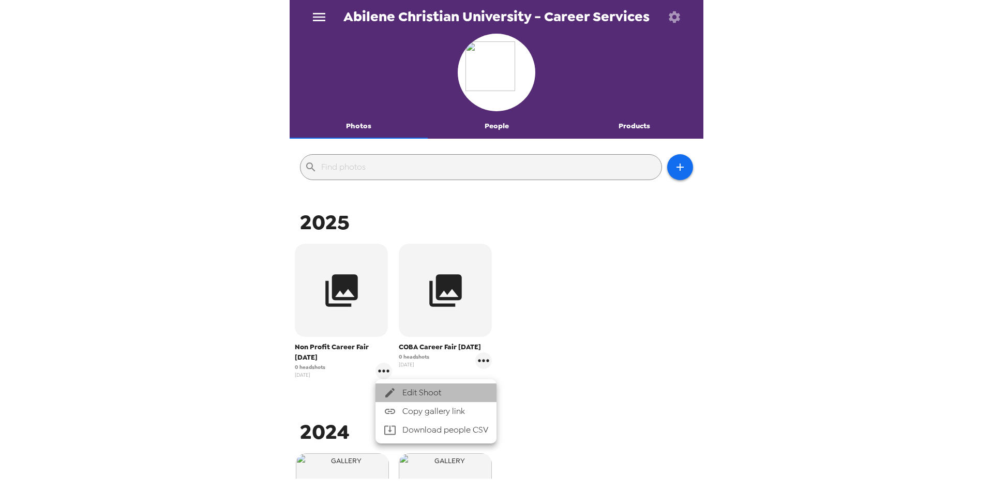
click at [416, 390] on span "Edit Shoot" at bounding box center [445, 392] width 86 height 12
